Goal: Task Accomplishment & Management: Use online tool/utility

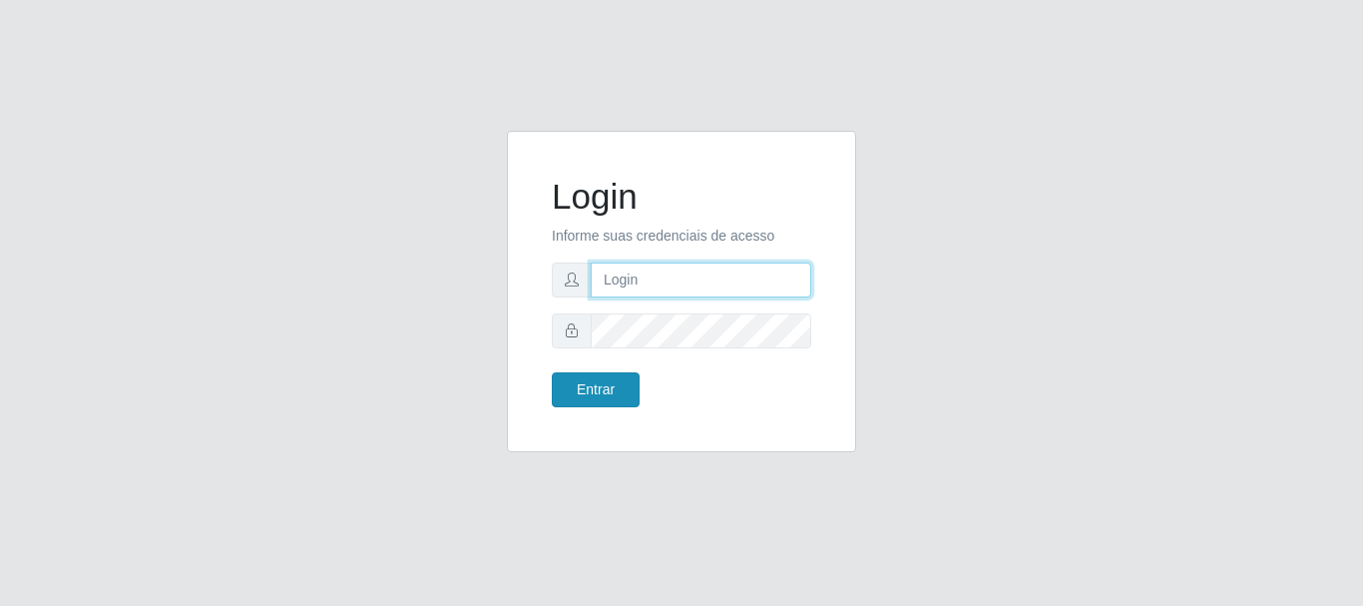
type input "[EMAIL_ADDRESS][DOMAIN_NAME]"
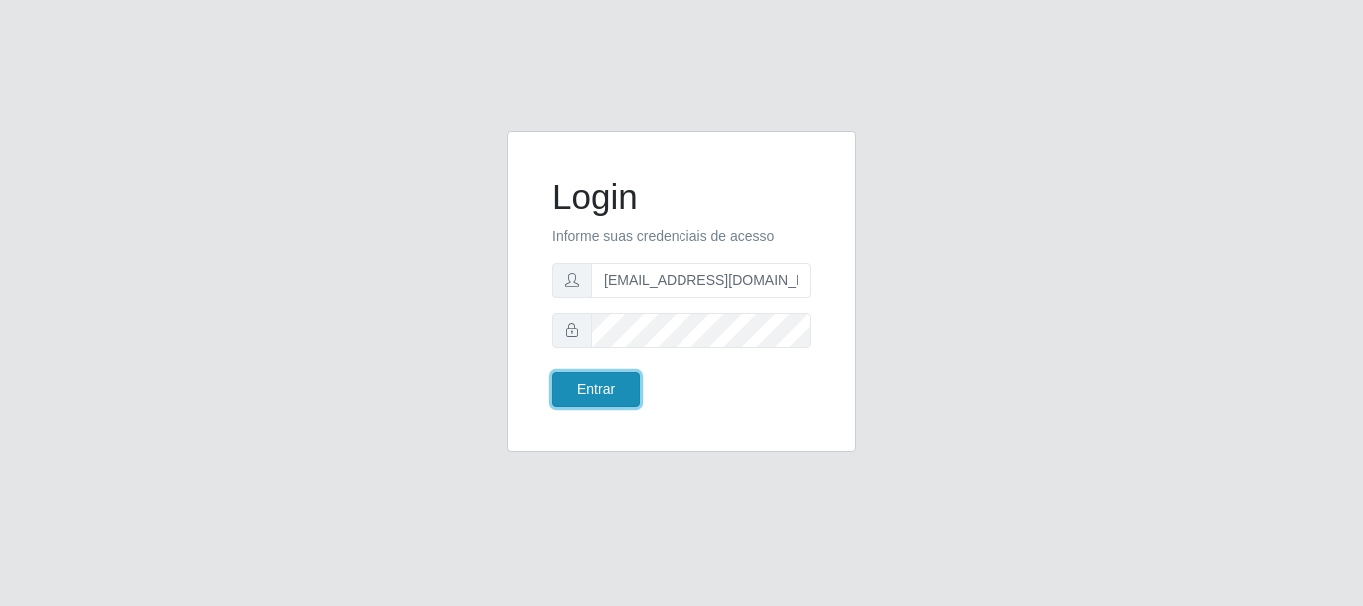
click at [601, 382] on button "Entrar" at bounding box center [596, 389] width 88 height 35
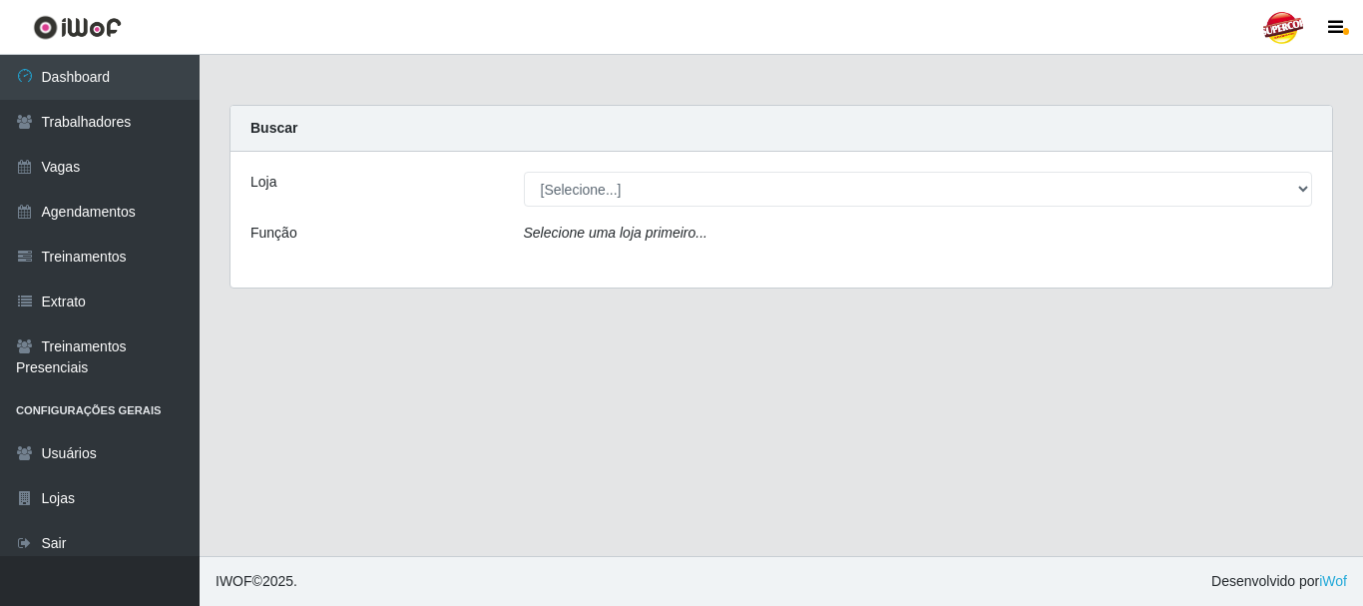
click at [624, 233] on icon "Selecione uma loja primeiro..." at bounding box center [616, 232] width 184 height 16
click at [614, 208] on div "Loja [Selecione...] Supercop - São Francisco Função Selecione uma loja primeiro…" at bounding box center [780, 220] width 1101 height 136
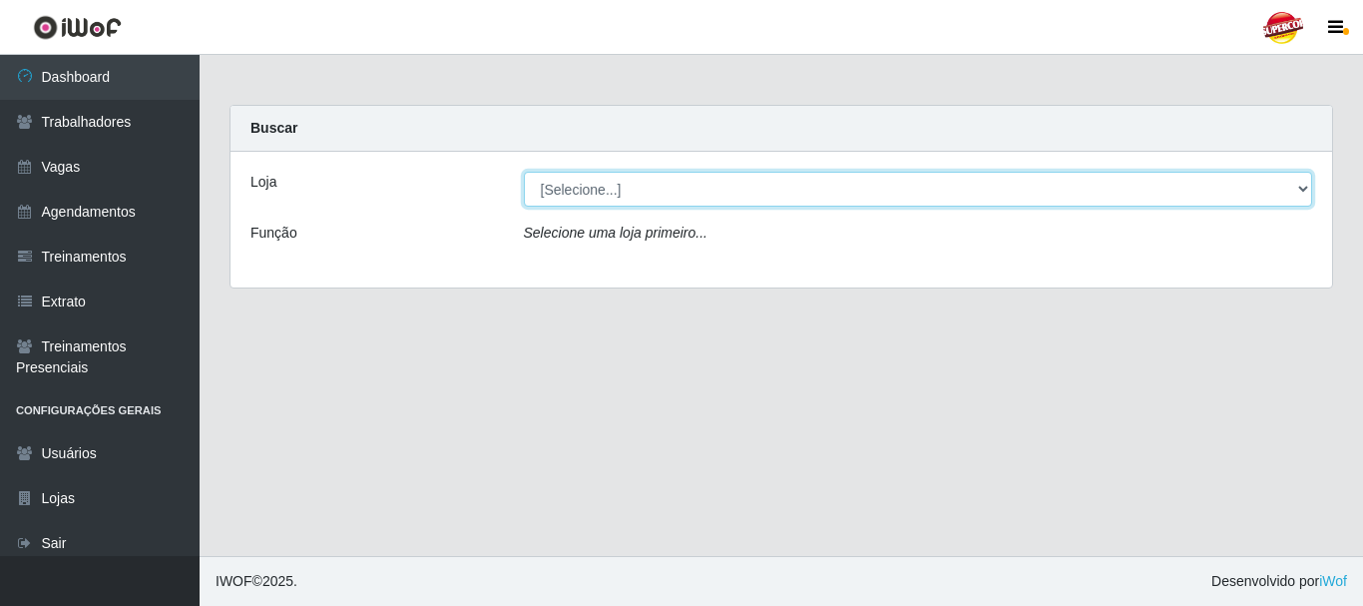
click at [595, 190] on select "[Selecione...] Supercop - [GEOGRAPHIC_DATA]" at bounding box center [918, 189] width 789 height 35
select select "522"
click at [524, 172] on select "[Selecione...] Supercop - [GEOGRAPHIC_DATA]" at bounding box center [918, 189] width 789 height 35
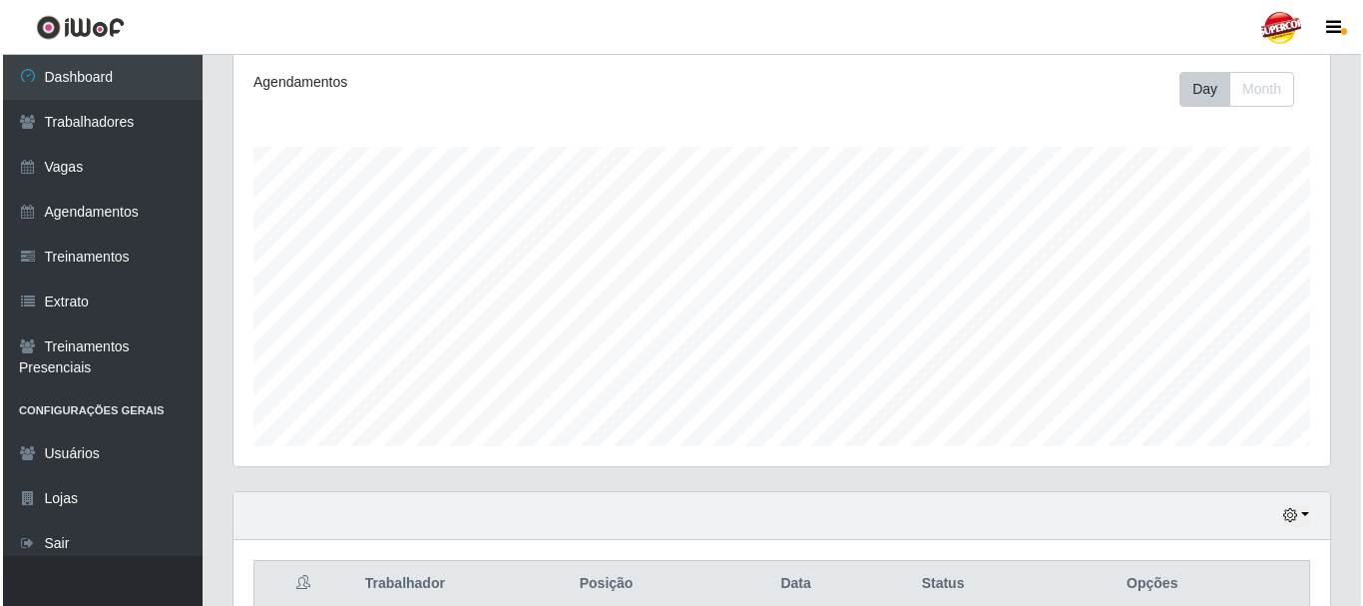
scroll to position [542, 0]
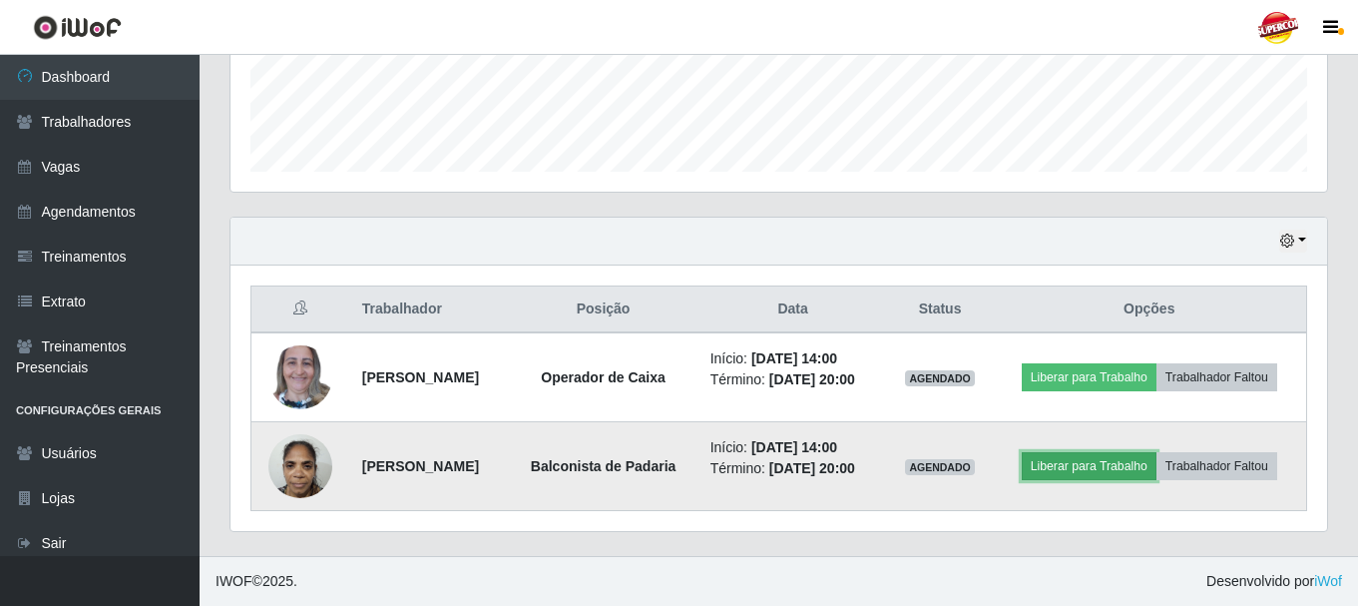
click at [1117, 459] on button "Liberar para Trabalho" at bounding box center [1089, 466] width 135 height 28
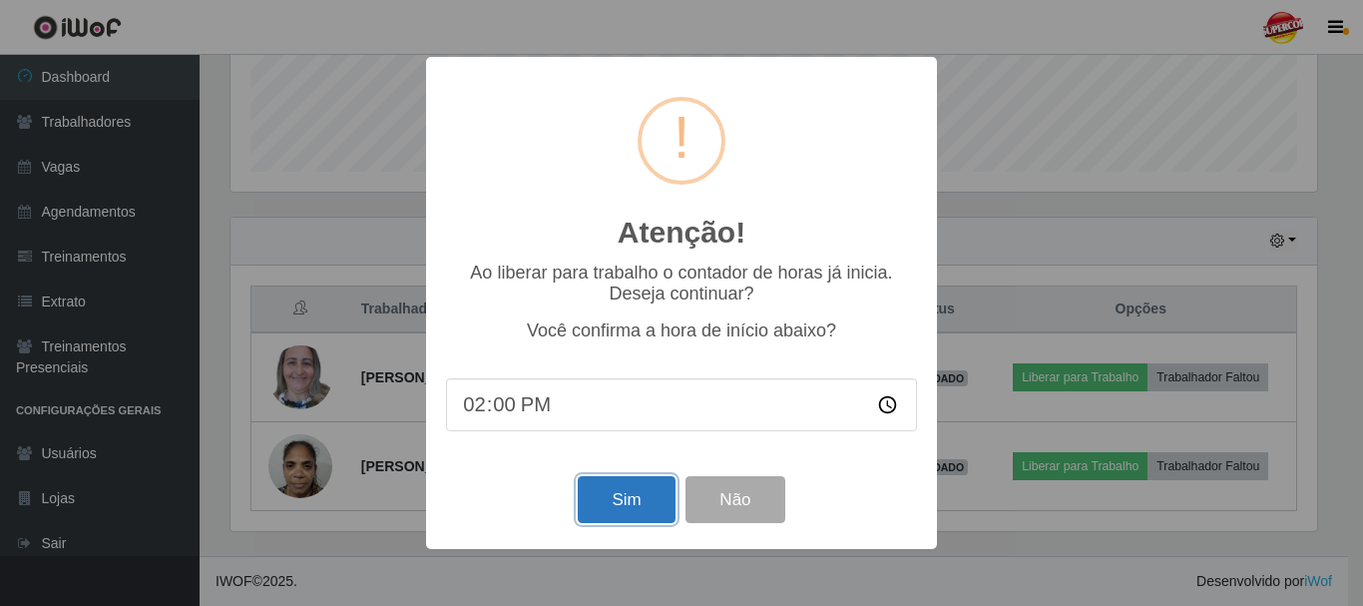
click at [640, 505] on button "Sim" at bounding box center [626, 499] width 97 height 47
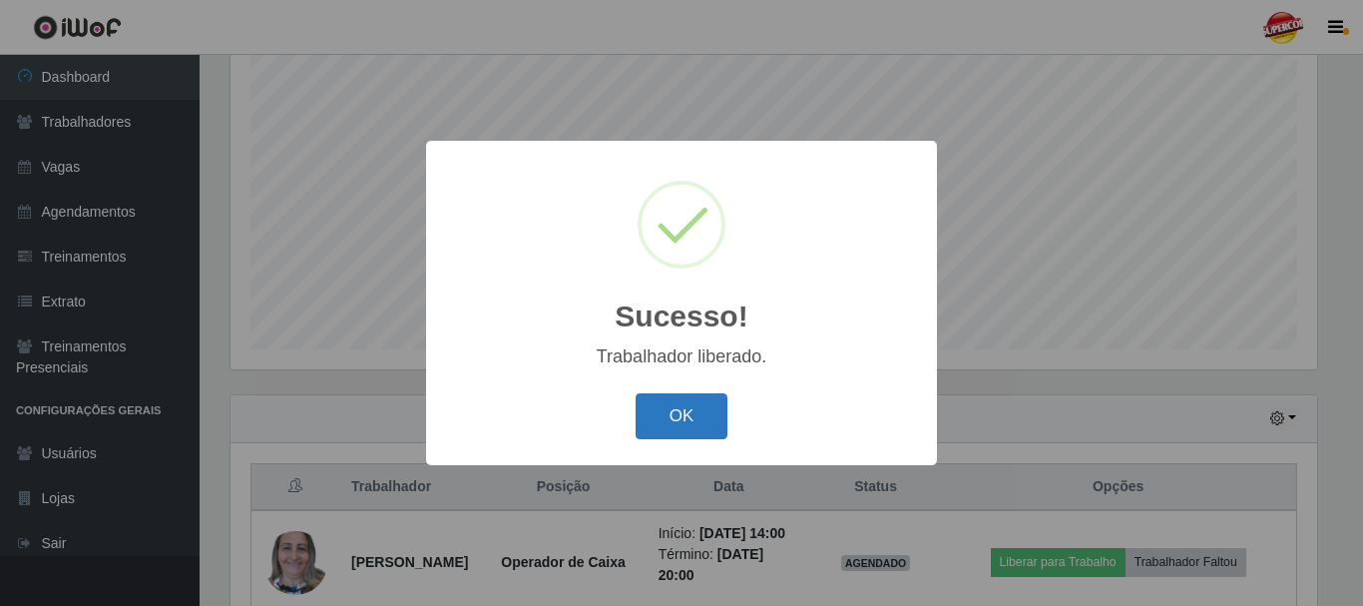
click at [682, 418] on button "OK" at bounding box center [681, 416] width 93 height 47
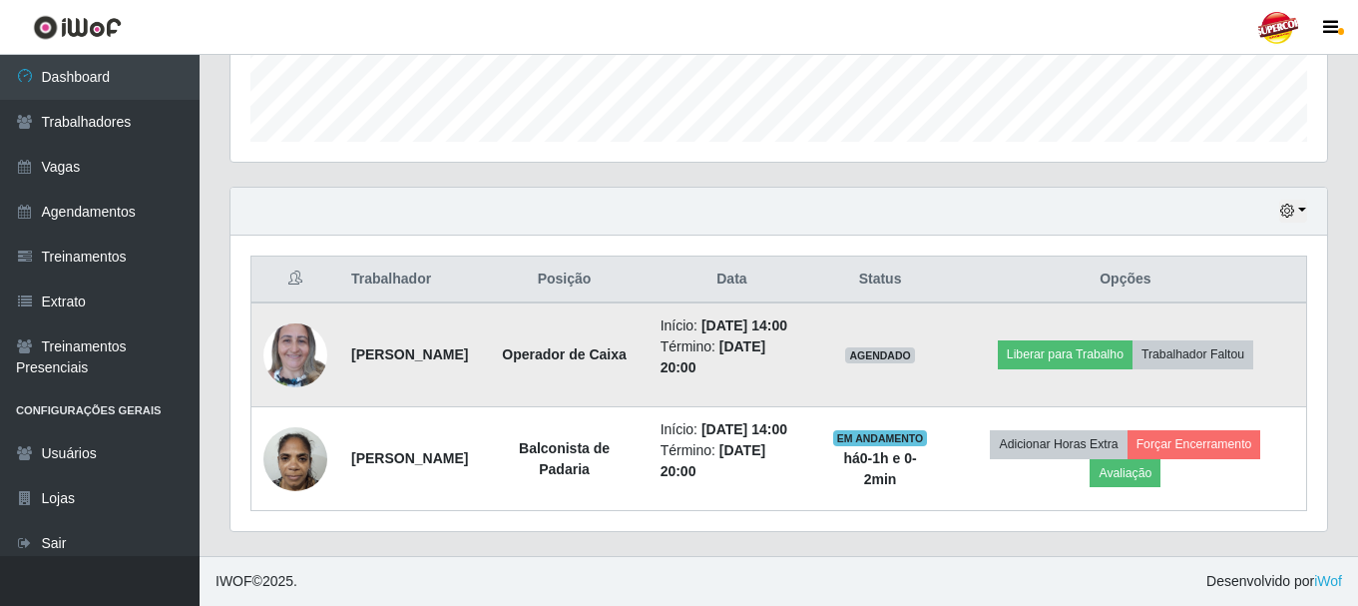
scroll to position [614, 0]
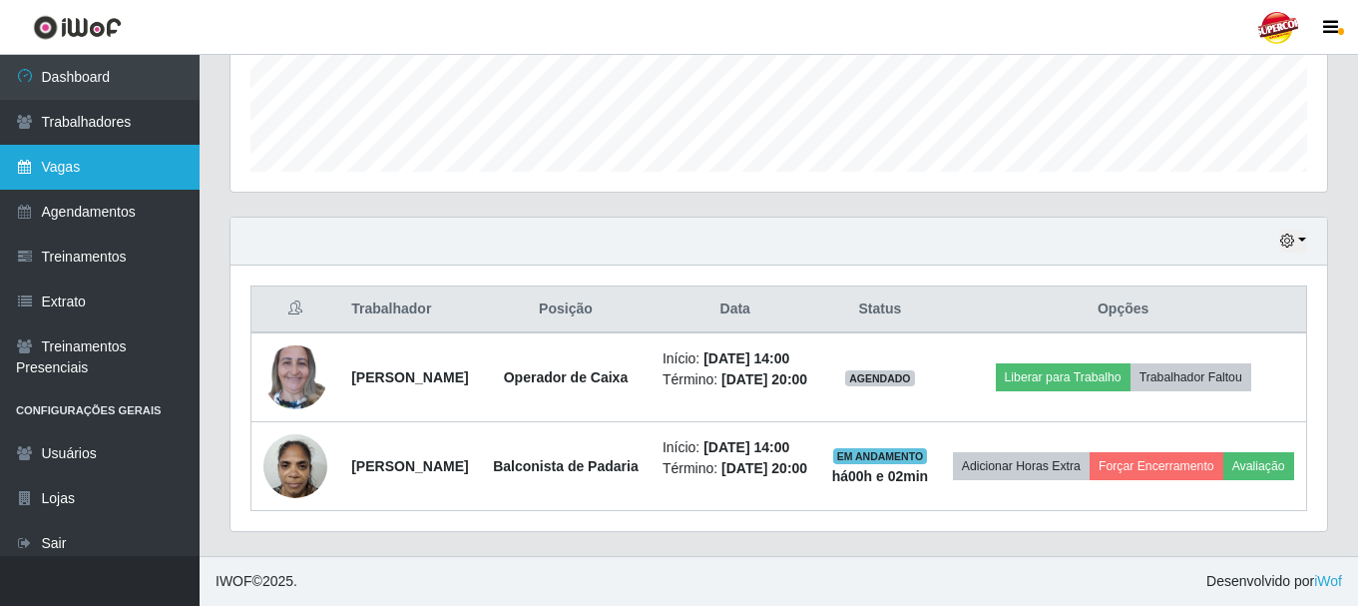
click at [33, 163] on icon at bounding box center [25, 167] width 18 height 14
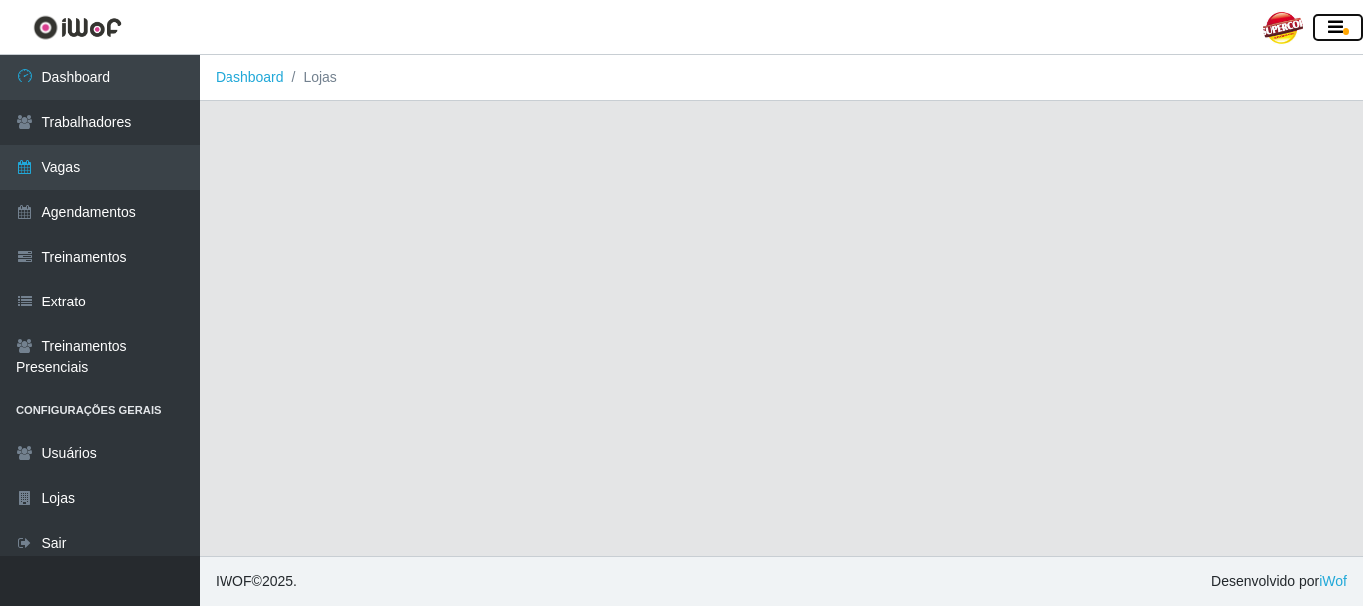
click at [1339, 26] on icon "button" at bounding box center [1335, 28] width 15 height 18
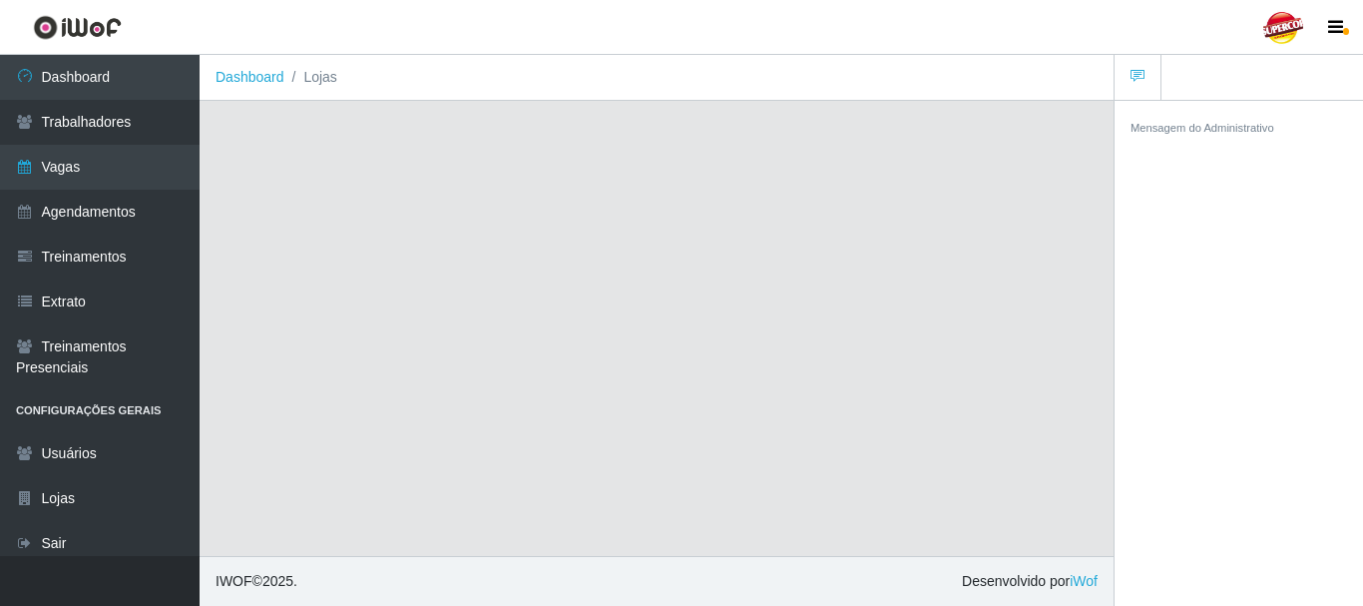
click at [1188, 117] on div "Mensagem do Administrativo" at bounding box center [1238, 127] width 216 height 21
click at [1147, 80] on link at bounding box center [1137, 78] width 47 height 46
click at [1351, 27] on button "button" at bounding box center [1338, 28] width 50 height 28
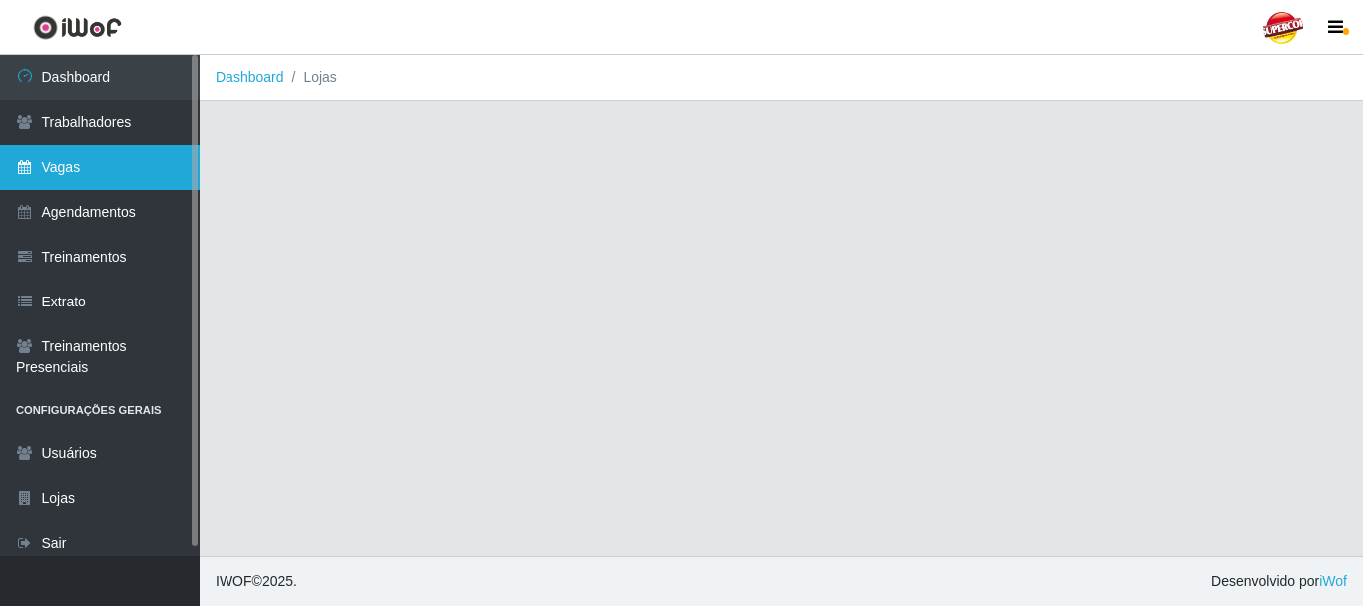
click at [83, 148] on link "Vagas" at bounding box center [100, 167] width 200 height 45
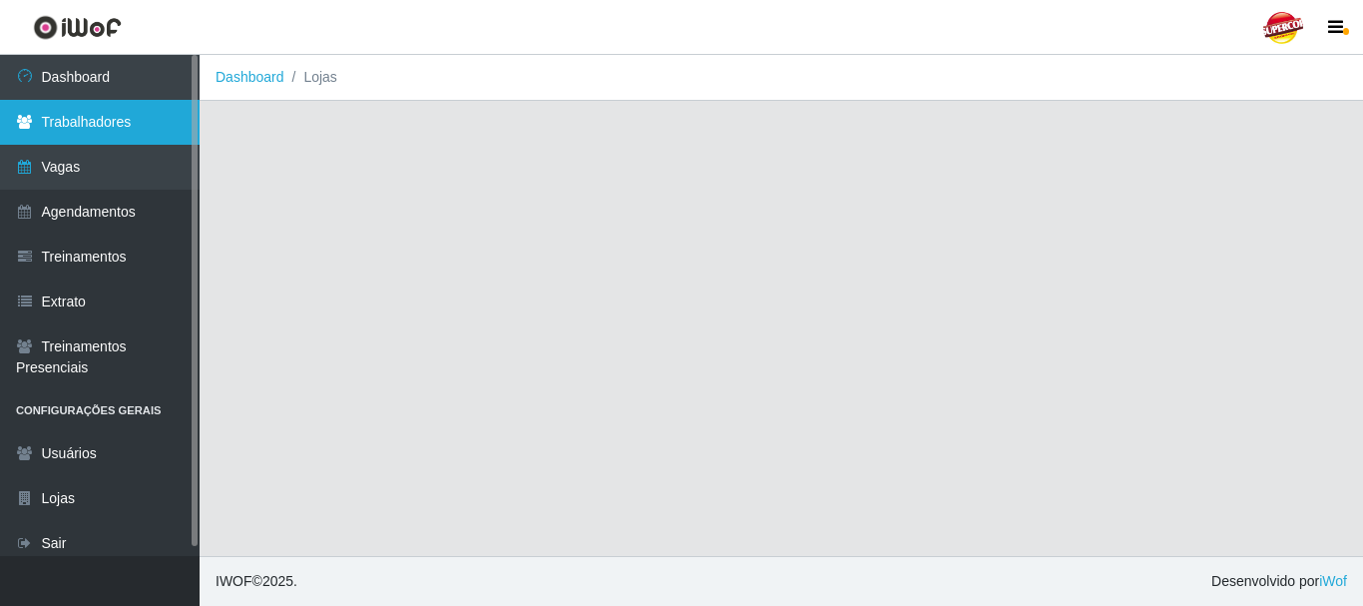
click at [137, 118] on link "Trabalhadores" at bounding box center [100, 122] width 200 height 45
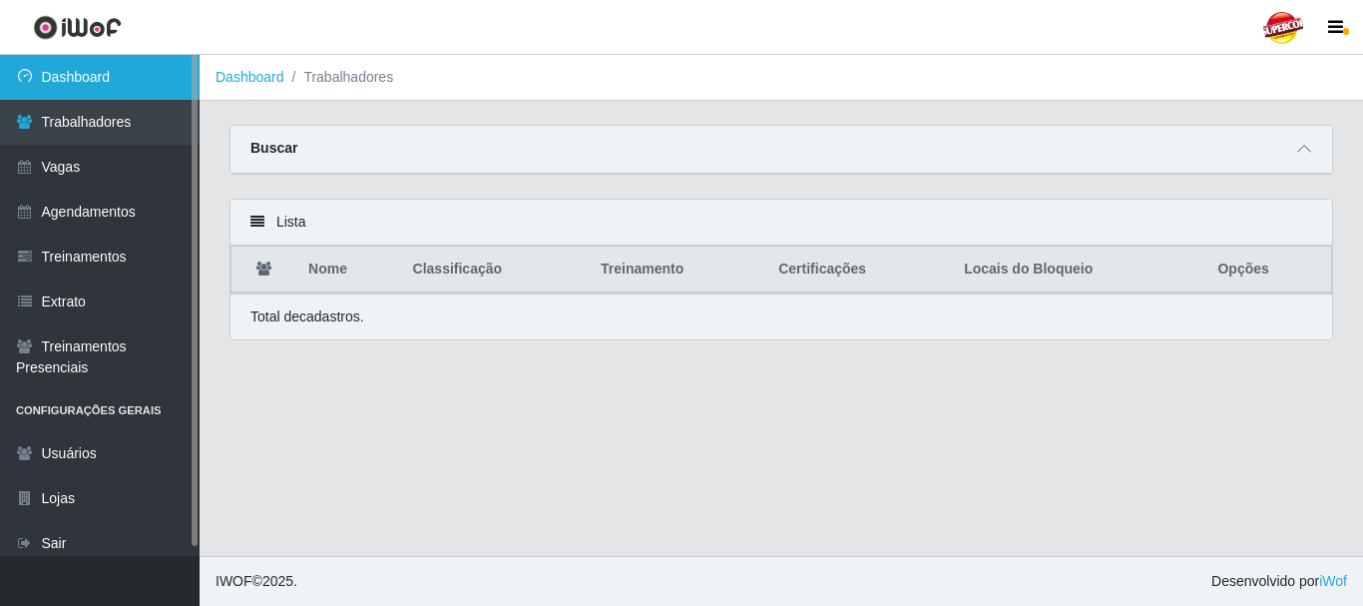
click at [34, 56] on link "Dashboard" at bounding box center [100, 77] width 200 height 45
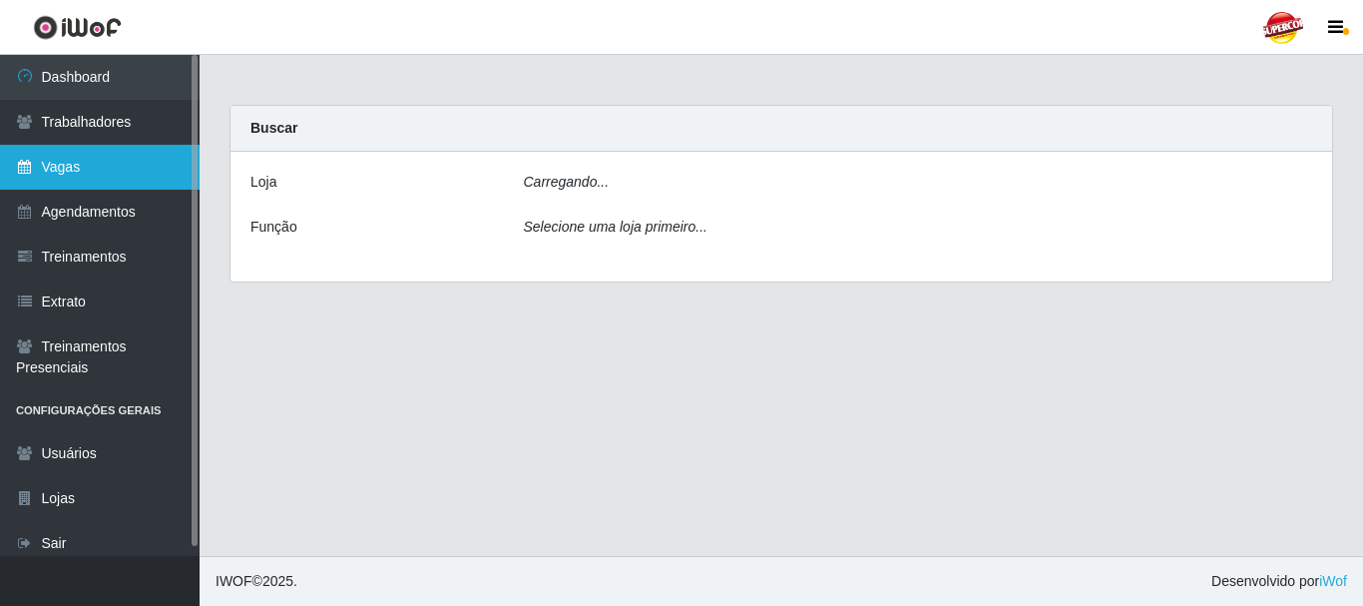
click at [47, 178] on link "Vagas" at bounding box center [100, 167] width 200 height 45
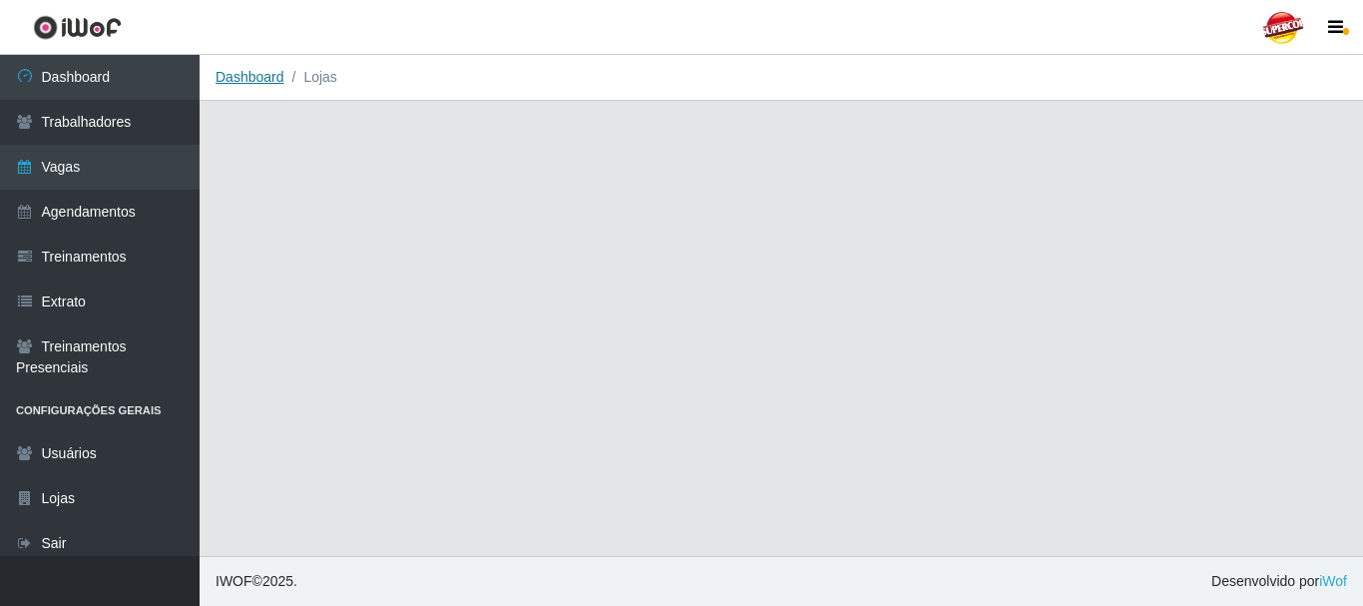
click at [244, 85] on link "Dashboard" at bounding box center [249, 77] width 69 height 16
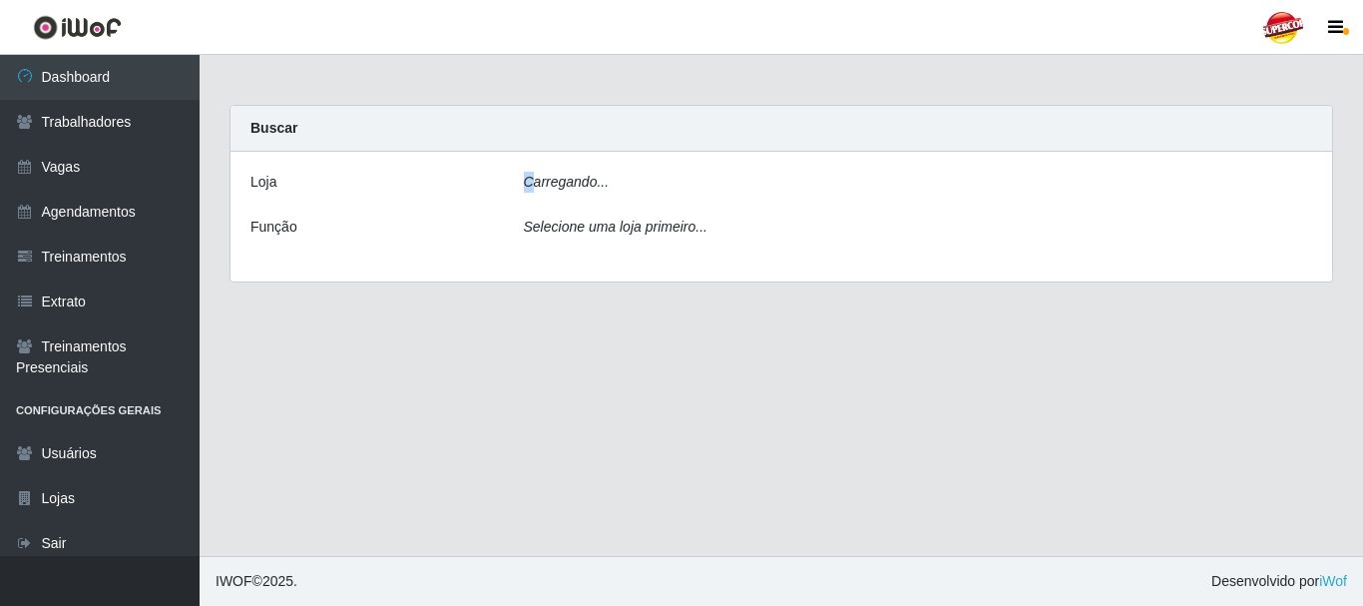
drag, startPoint x: 530, startPoint y: 178, endPoint x: 546, endPoint y: 189, distance: 19.4
click at [530, 179] on icon "Carregando..." at bounding box center [567, 182] width 86 height 16
click at [562, 202] on div "[PERSON_NAME]... Função Selecione uma loja primeiro..." at bounding box center [780, 217] width 1101 height 130
click at [534, 199] on div "Carregando..." at bounding box center [918, 186] width 819 height 29
click at [594, 251] on div "[PERSON_NAME]... Função Selecione uma loja primeiro..." at bounding box center [780, 217] width 1101 height 130
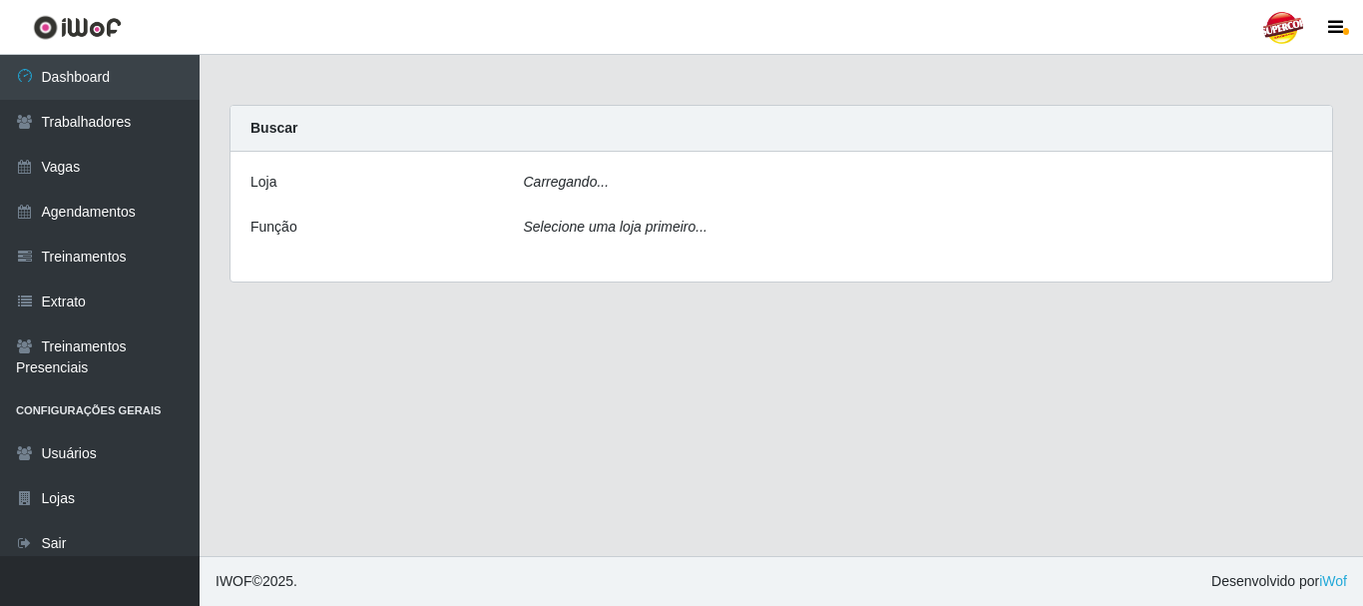
click at [583, 241] on div "Selecione uma loja primeiro..." at bounding box center [918, 230] width 819 height 29
click at [592, 243] on div "Selecione uma loja primeiro..." at bounding box center [918, 230] width 819 height 29
drag, startPoint x: 597, startPoint y: 238, endPoint x: 590, endPoint y: 227, distance: 13.0
click at [597, 236] on div "Selecione uma loja primeiro..." at bounding box center [918, 230] width 819 height 29
click at [590, 227] on icon "Selecione uma loja primeiro..." at bounding box center [616, 226] width 184 height 16
